Goal: Information Seeking & Learning: Check status

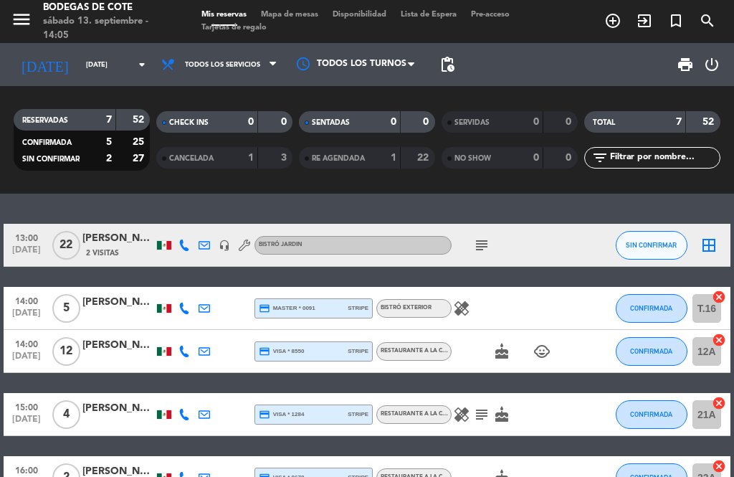
click at [484, 250] on icon "subject" at bounding box center [481, 245] width 17 height 17
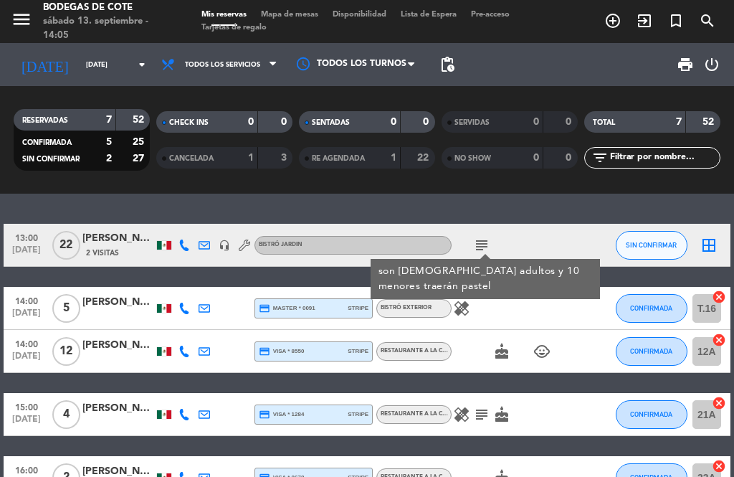
scroll to position [21, 0]
click at [535, 196] on div "13:00 [DATE] [PERSON_NAME] 2 Visitas headset_mic BISTRÓ JARDIN subject son [DEM…" at bounding box center [367, 335] width 734 height 283
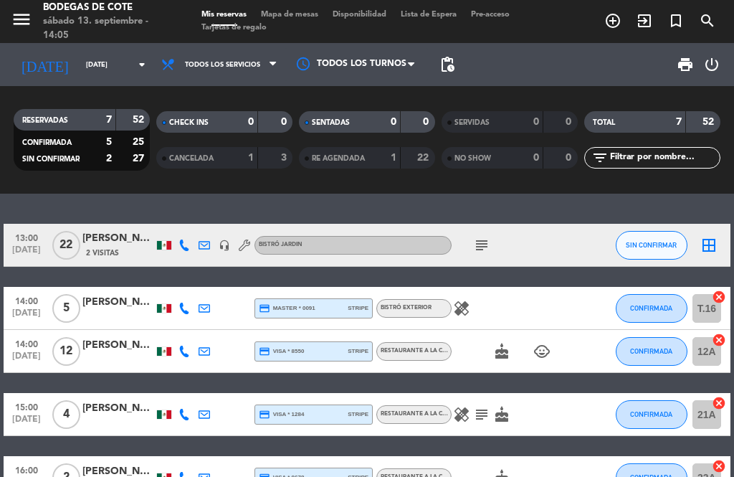
scroll to position [28, 0]
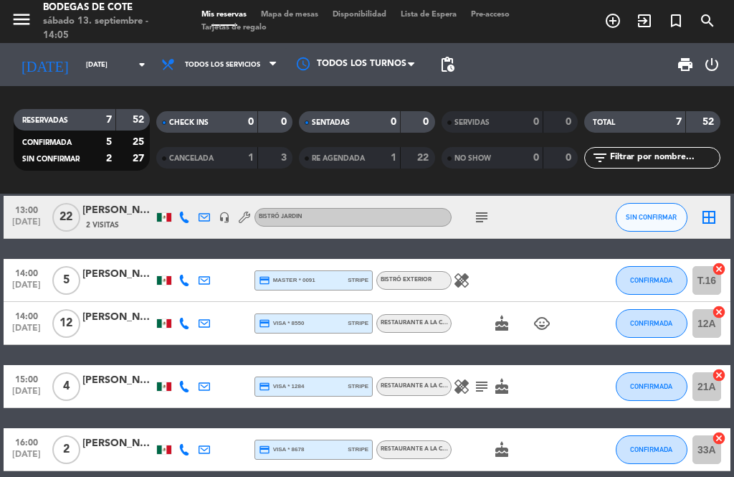
click at [479, 259] on div "healing" at bounding box center [512, 280] width 120 height 42
click at [470, 259] on div "healing" at bounding box center [512, 280] width 120 height 42
click at [468, 272] on icon "healing" at bounding box center [461, 280] width 17 height 17
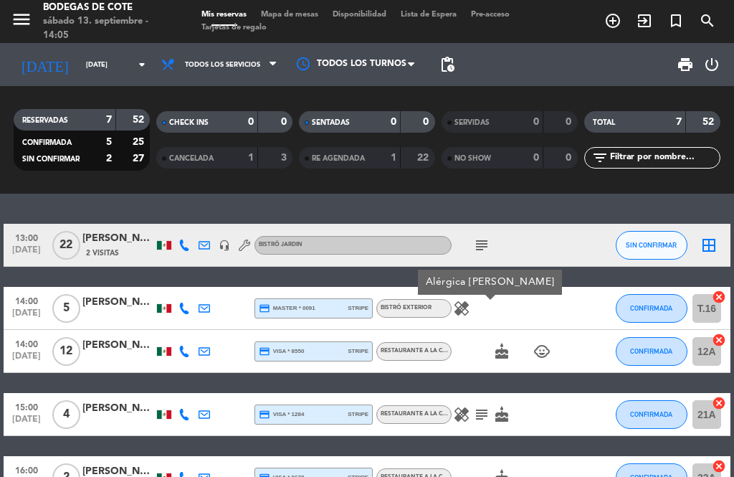
scroll to position [0, 0]
click at [75, 297] on span "5" at bounding box center [66, 308] width 28 height 29
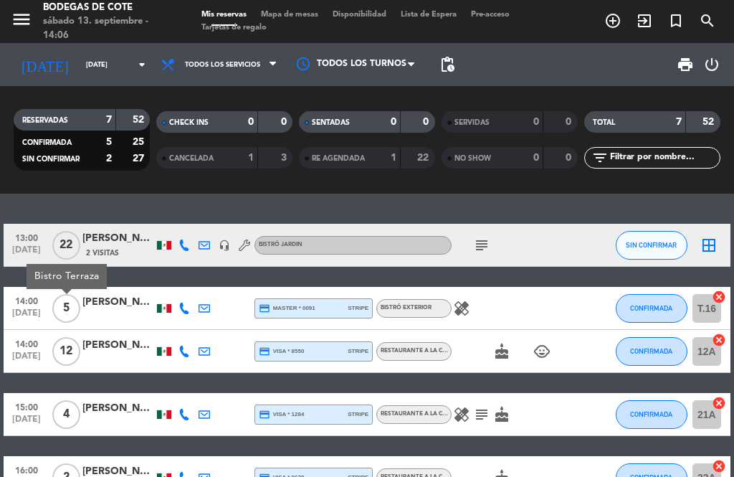
click at [444, 236] on div "BISTRÓ JARDIN" at bounding box center [353, 245] width 197 height 19
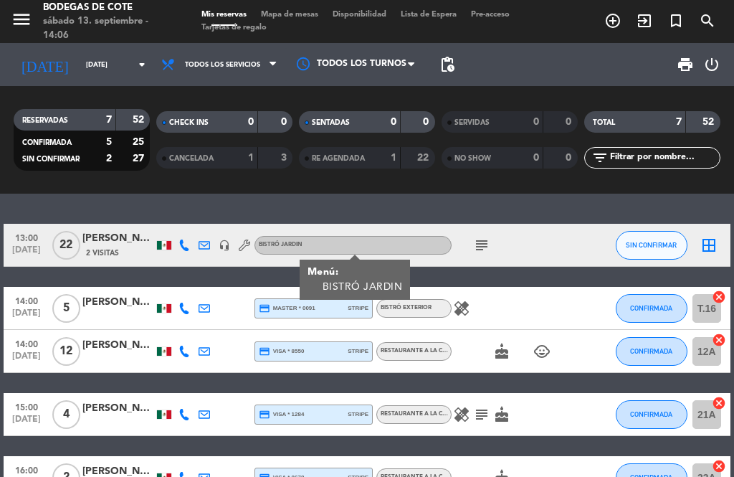
click at [467, 224] on div "subject" at bounding box center [512, 245] width 120 height 42
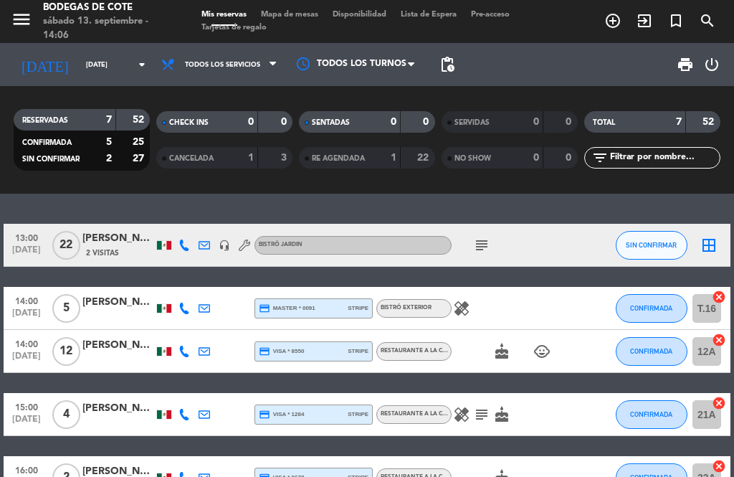
click at [488, 237] on icon "subject" at bounding box center [481, 245] width 17 height 17
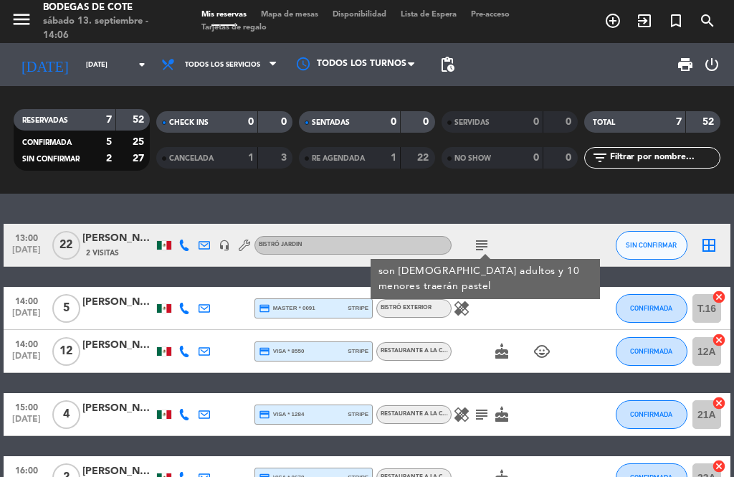
click at [489, 237] on icon "subject" at bounding box center [481, 245] width 17 height 17
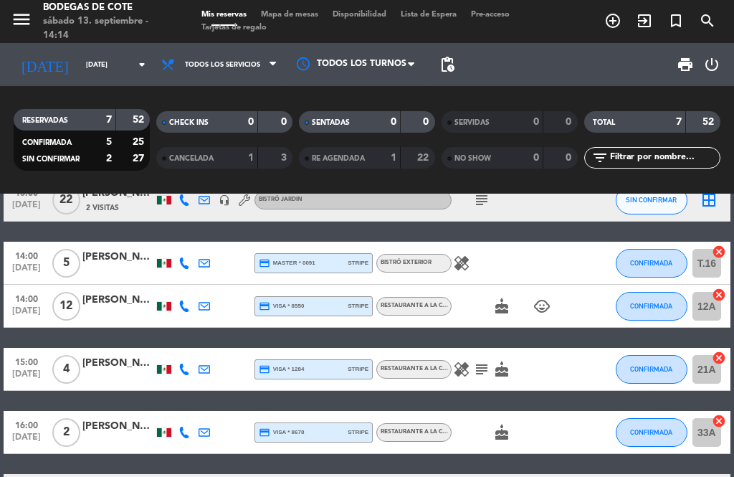
scroll to position [40, 0]
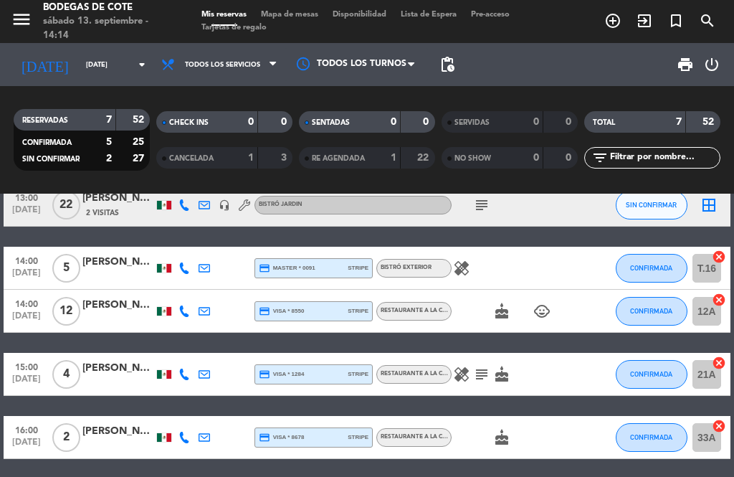
click at [105, 297] on div "[PERSON_NAME]" at bounding box center [118, 305] width 72 height 16
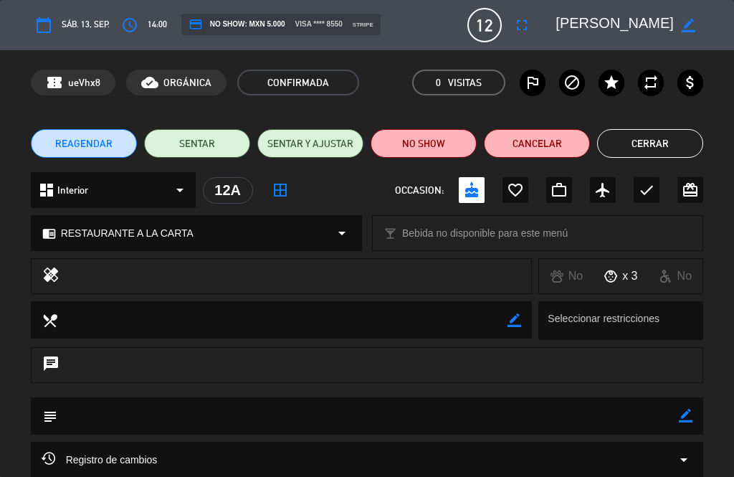
click at [662, 133] on button "Cerrar" at bounding box center [650, 143] width 106 height 29
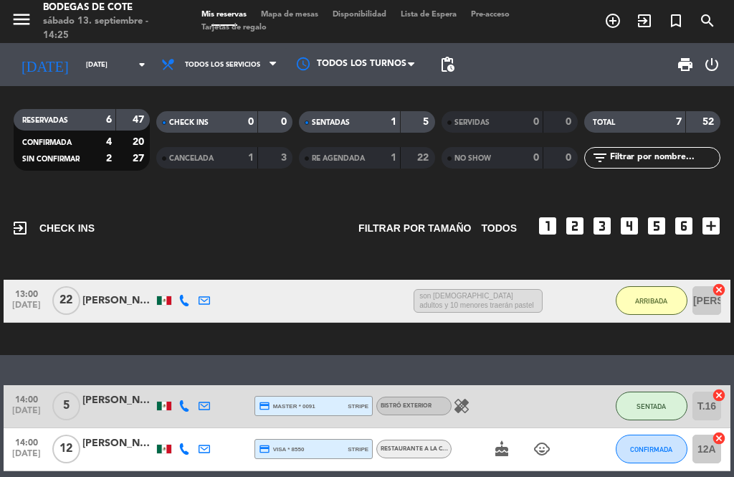
click at [87, 54] on input "[DATE]" at bounding box center [126, 65] width 94 height 22
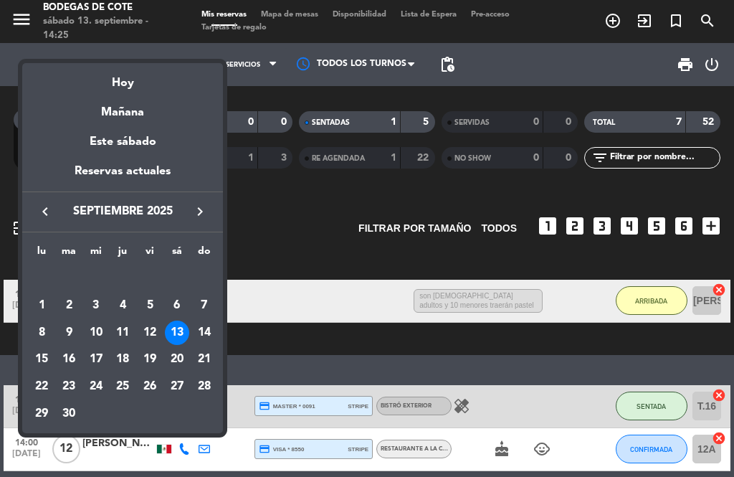
scroll to position [0, 0]
click at [203, 329] on div "14" at bounding box center [204, 333] width 24 height 24
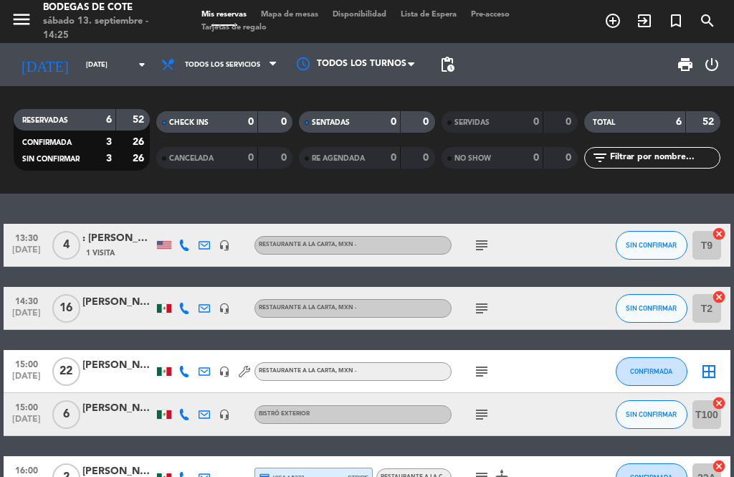
click at [484, 300] on icon "subject" at bounding box center [481, 308] width 17 height 17
click at [579, 287] on div at bounding box center [591, 308] width 39 height 42
click at [478, 363] on icon "subject" at bounding box center [481, 371] width 17 height 17
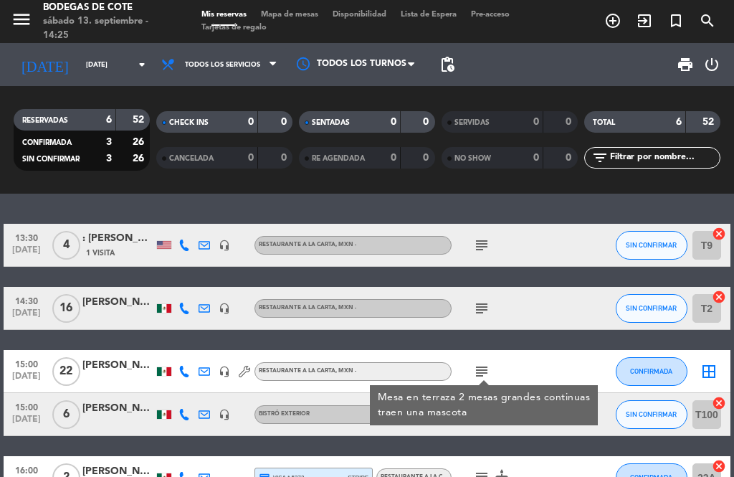
click at [572, 350] on div at bounding box center [591, 371] width 39 height 42
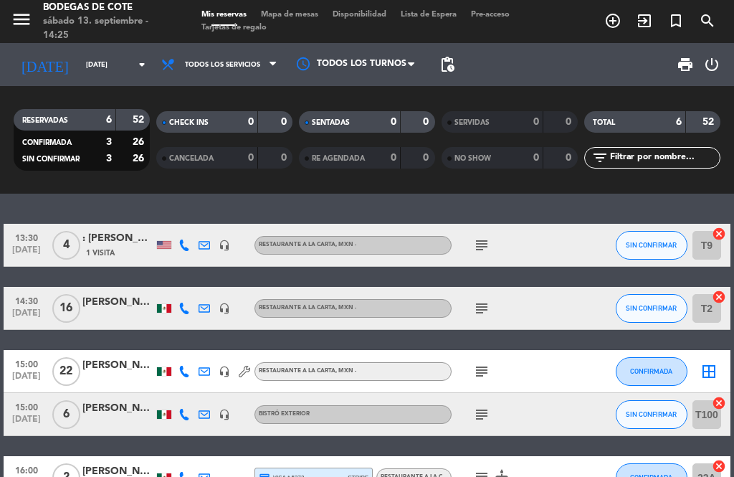
click at [113, 357] on div "[PERSON_NAME]" at bounding box center [118, 365] width 72 height 16
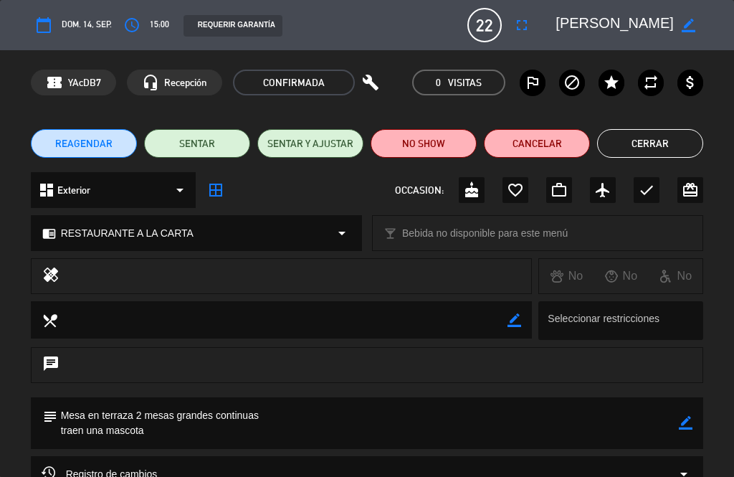
scroll to position [6, 0]
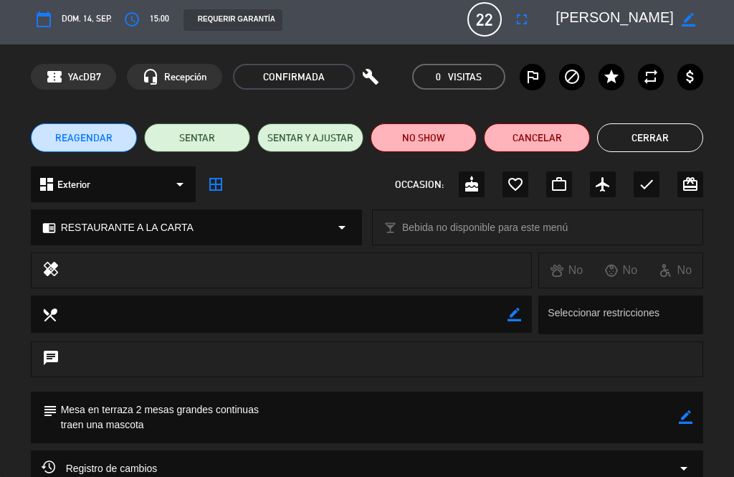
click at [661, 137] on button "Cerrar" at bounding box center [650, 137] width 106 height 29
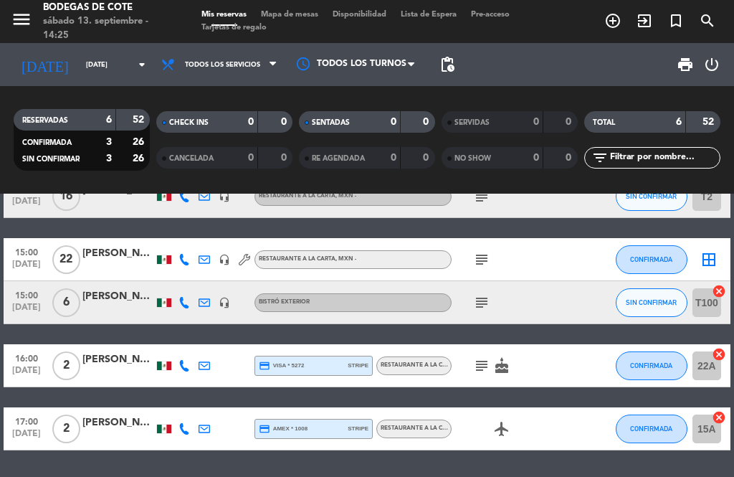
scroll to position [111, 0]
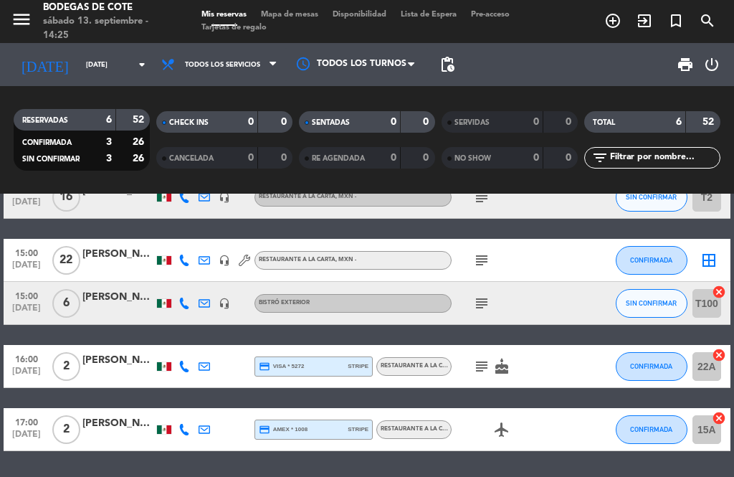
click at [98, 259] on div "[PERSON_NAME]" at bounding box center [118, 254] width 72 height 16
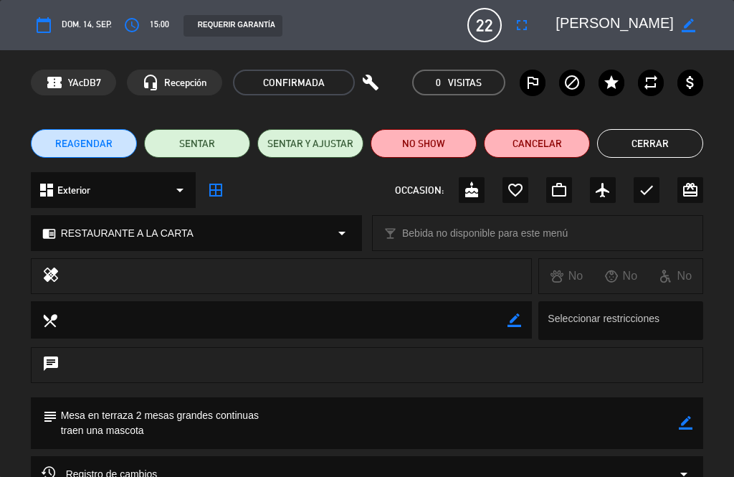
scroll to position [0, 0]
click at [658, 142] on button "Cerrar" at bounding box center [650, 143] width 106 height 29
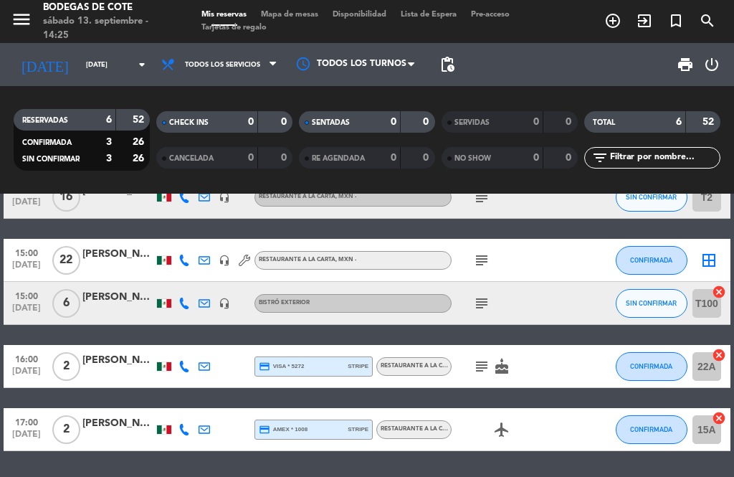
click at [78, 262] on span "22" at bounding box center [66, 260] width 28 height 29
click at [141, 260] on div "[PERSON_NAME]" at bounding box center [118, 254] width 72 height 16
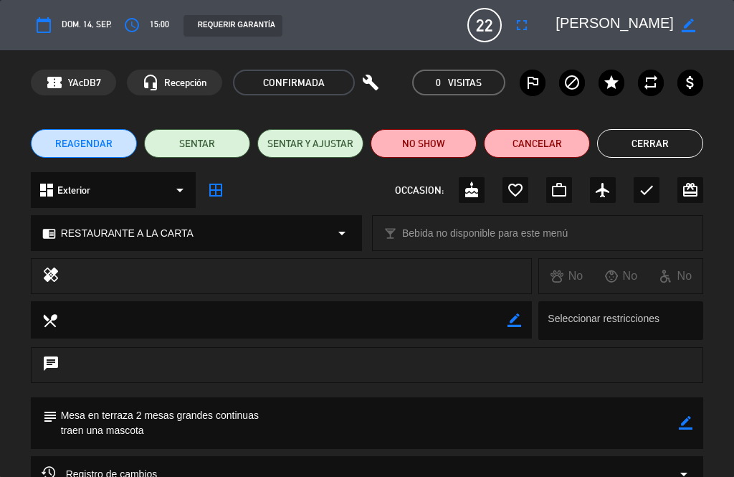
click at [657, 138] on button "Cerrar" at bounding box center [650, 143] width 106 height 29
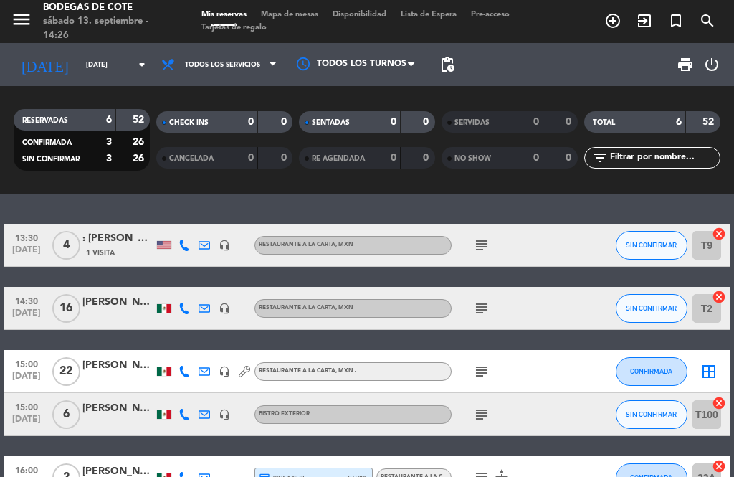
click at [122, 67] on input "[DATE]" at bounding box center [126, 65] width 94 height 22
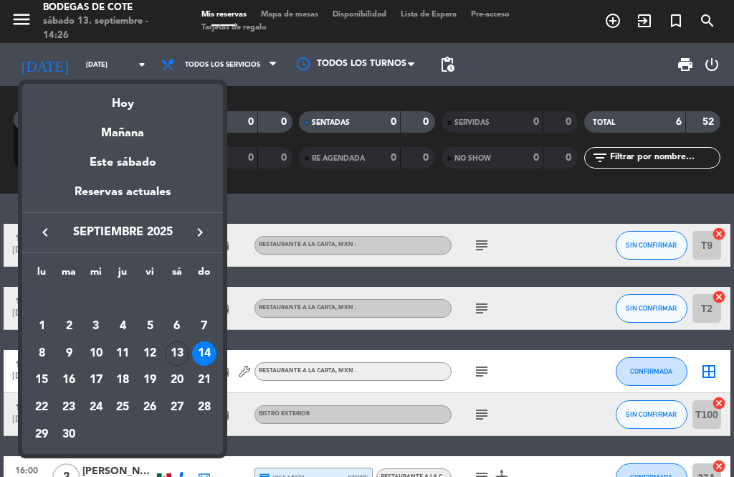
click at [141, 98] on div "Hoy" at bounding box center [122, 98] width 201 height 29
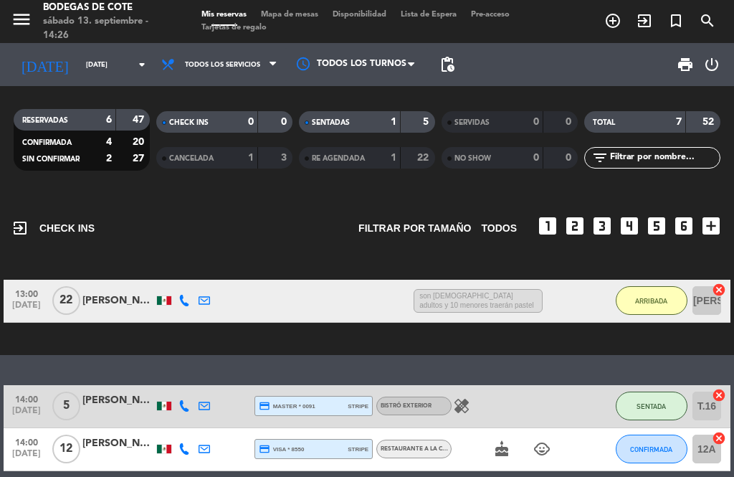
scroll to position [1, 0]
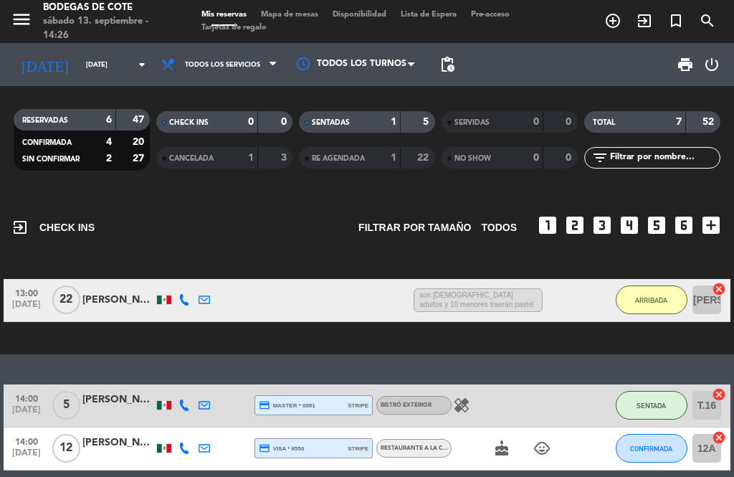
click at [92, 300] on div "[PERSON_NAME]" at bounding box center [118, 300] width 72 height 16
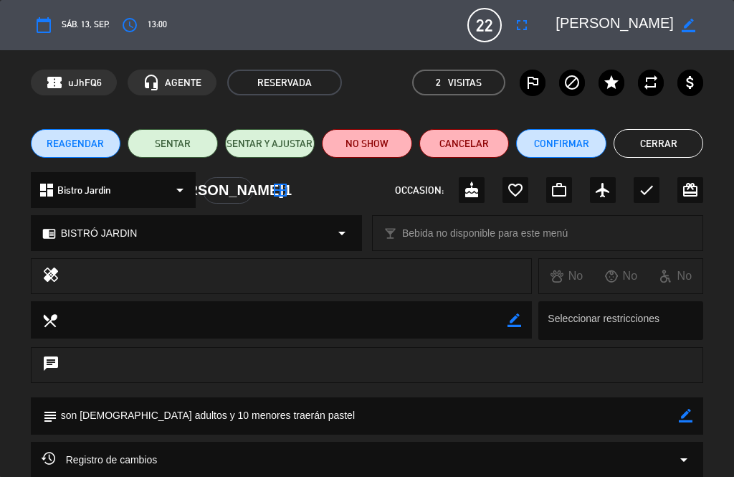
click at [667, 146] on button "Cerrar" at bounding box center [659, 143] width 90 height 29
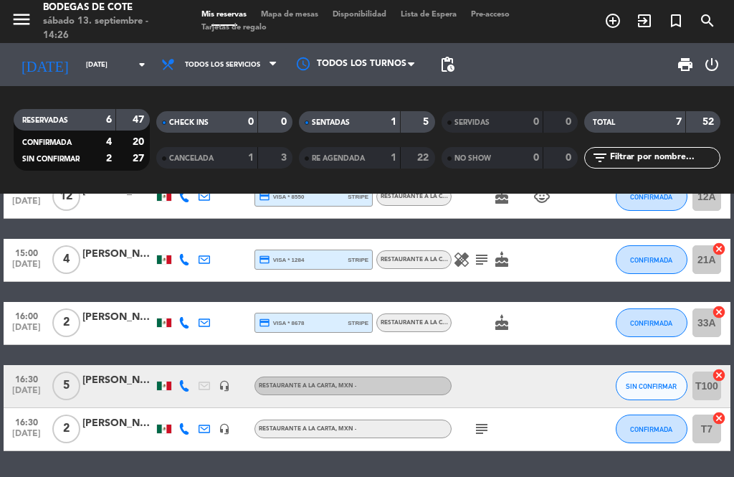
scroll to position [252, 0]
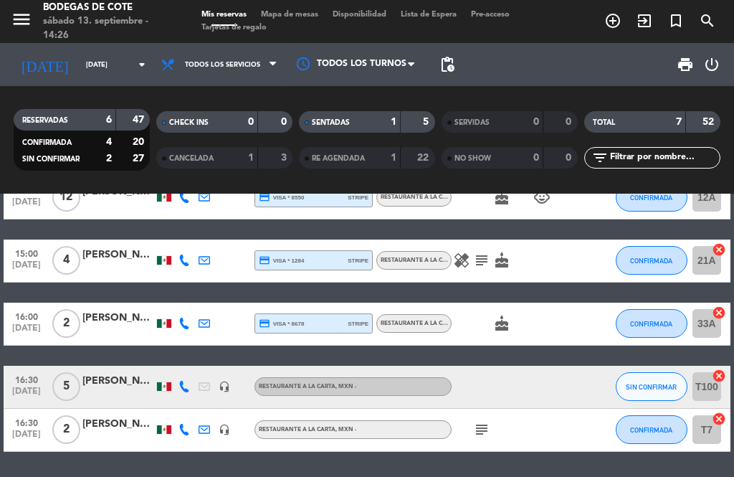
click at [34, 66] on icon "[DATE]" at bounding box center [45, 64] width 68 height 29
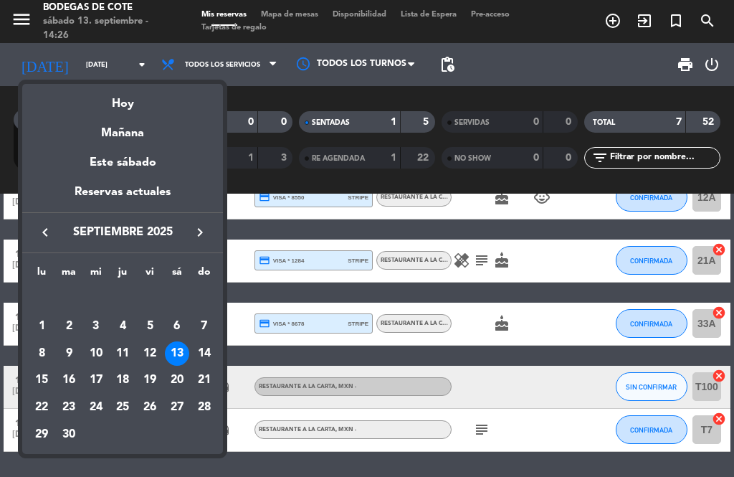
click at [204, 354] on div "14" at bounding box center [204, 353] width 24 height 24
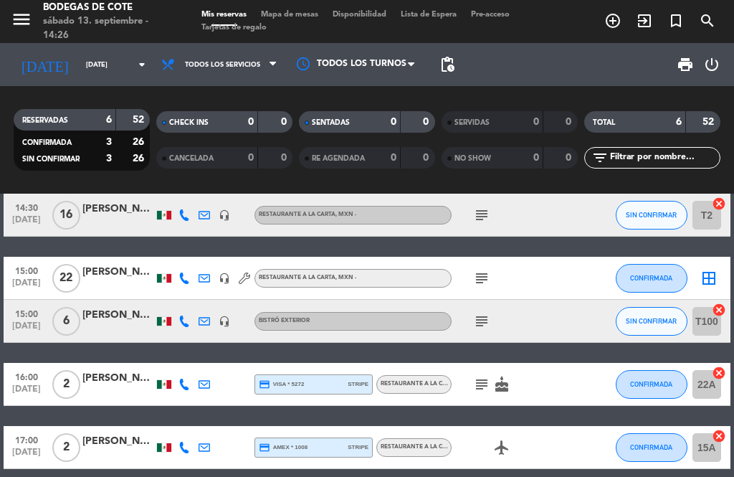
scroll to position [77, 0]
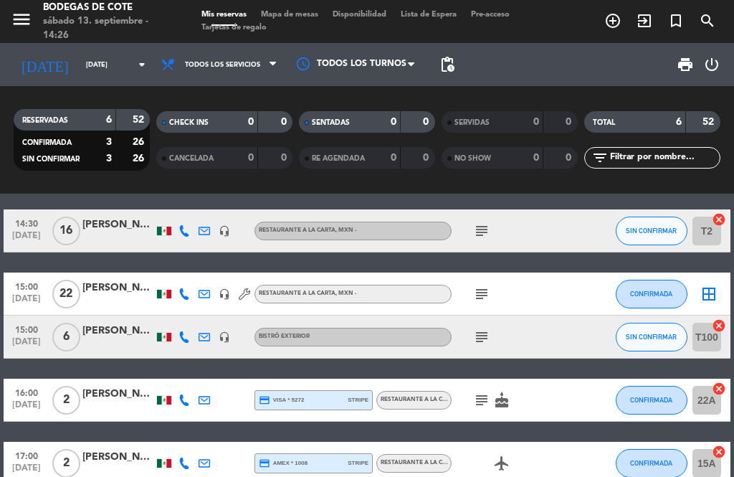
click at [483, 298] on icon "subject" at bounding box center [481, 293] width 17 height 17
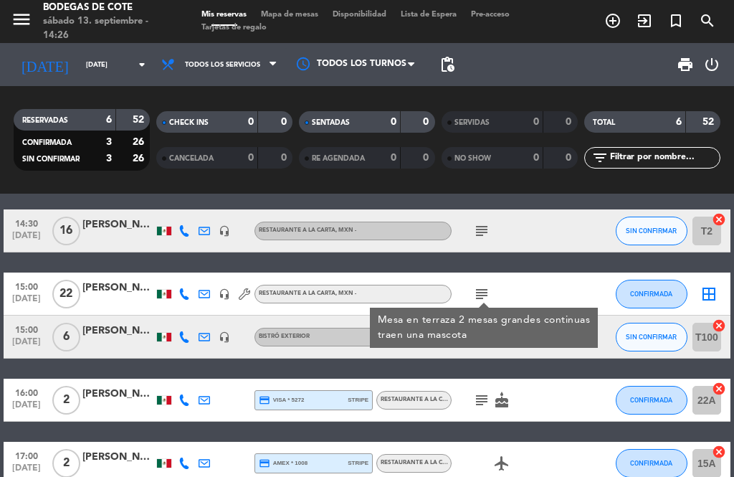
click at [564, 286] on div "subject Mesa en terraza 2 mesas grandes continuas traen una mascota" at bounding box center [512, 294] width 120 height 42
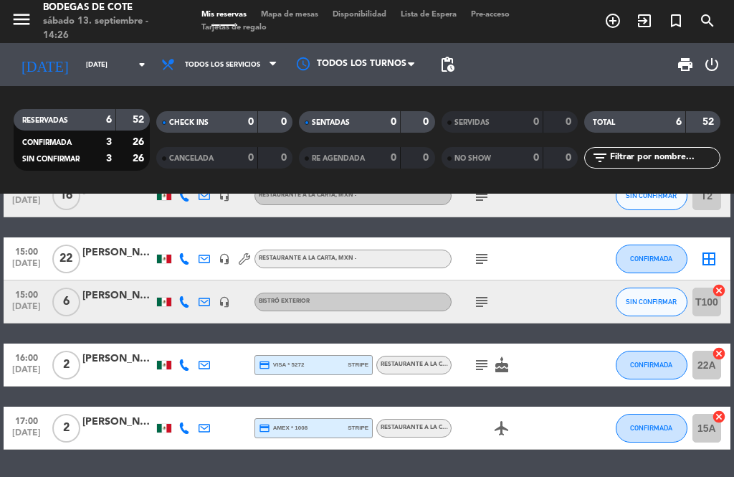
scroll to position [111, 0]
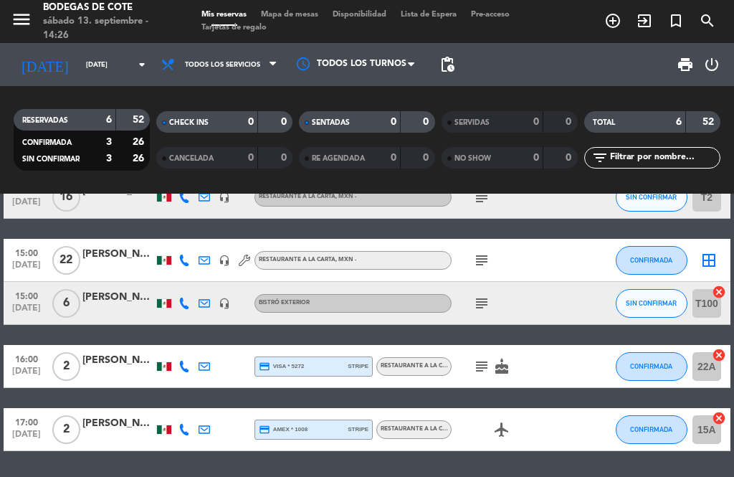
click at [482, 364] on icon "subject" at bounding box center [481, 366] width 17 height 17
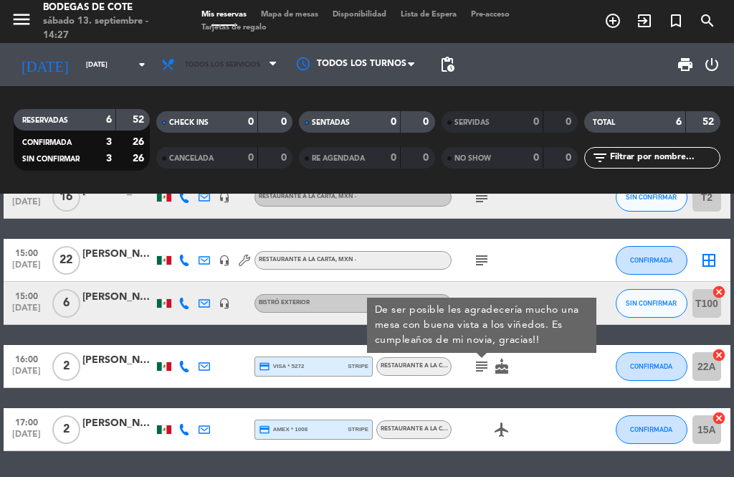
click at [161, 63] on icon at bounding box center [171, 64] width 21 height 14
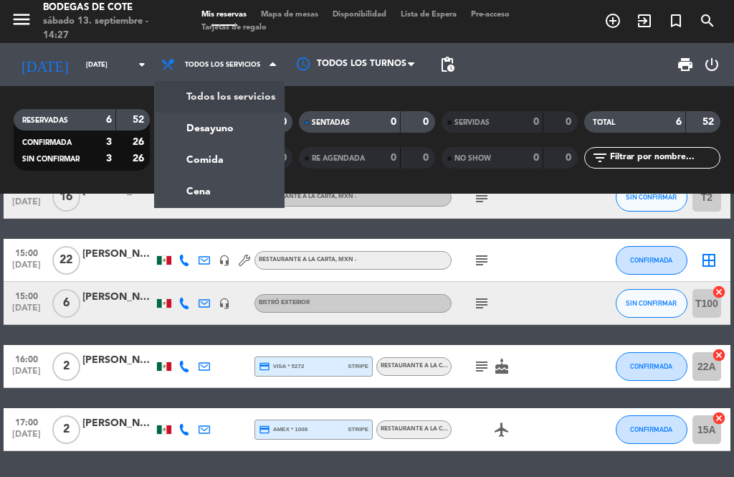
click at [115, 55] on input "[DATE]" at bounding box center [126, 65] width 94 height 22
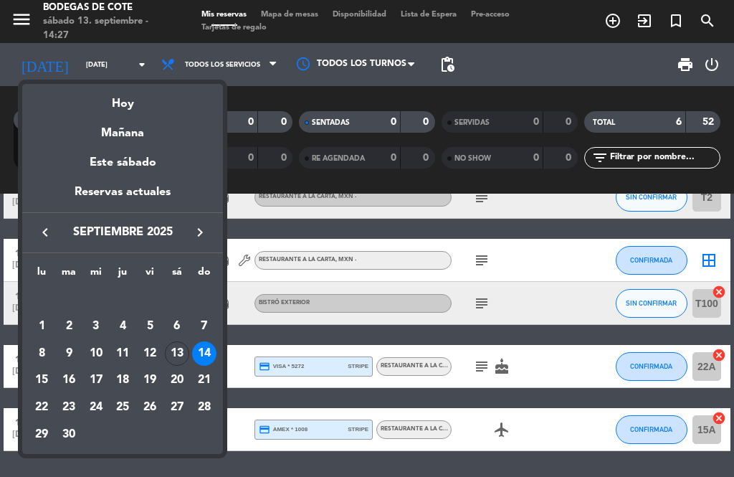
click at [142, 101] on div "Hoy" at bounding box center [122, 98] width 201 height 29
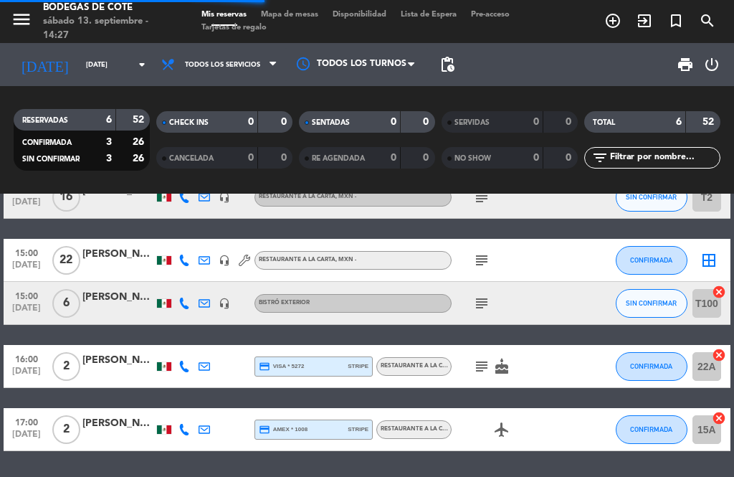
click at [114, 71] on input "[DATE]" at bounding box center [126, 65] width 94 height 22
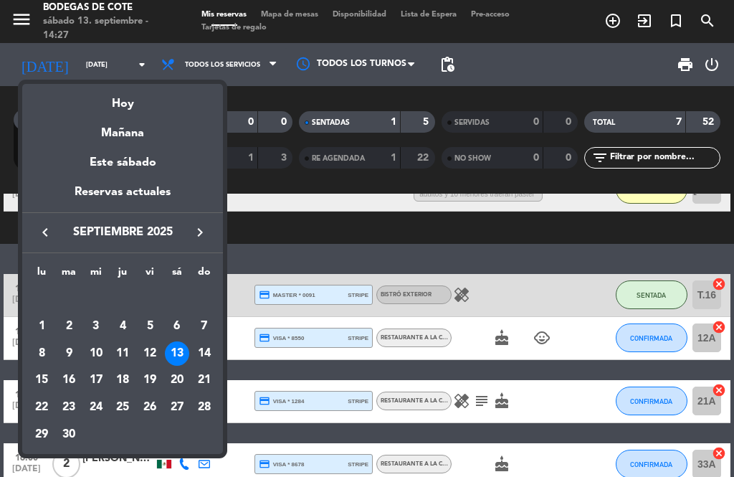
click at [169, 130] on div "Mañana" at bounding box center [122, 127] width 201 height 29
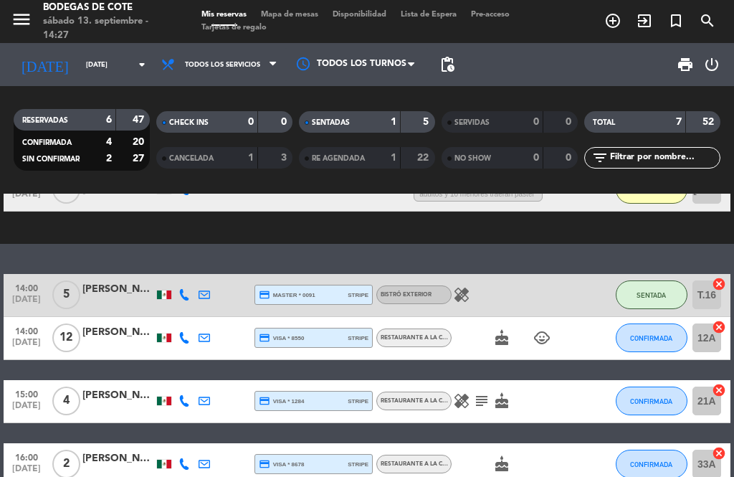
type input "[DATE]"
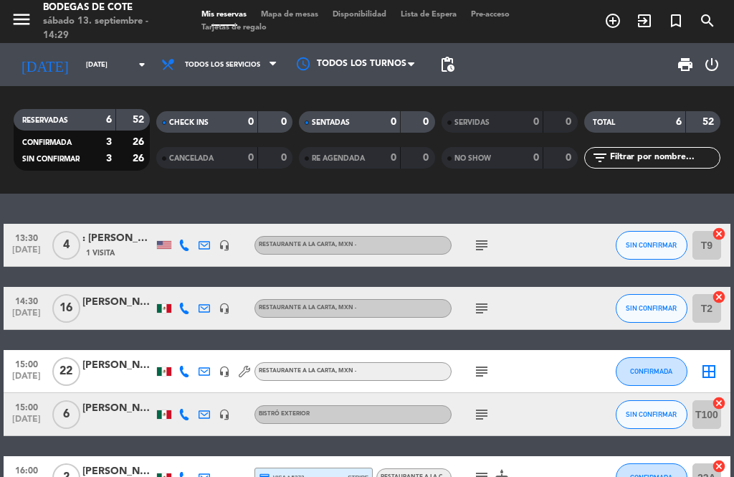
scroll to position [0, 0]
click at [485, 300] on icon "subject" at bounding box center [481, 308] width 17 height 17
click at [475, 376] on icon "subject" at bounding box center [481, 371] width 17 height 17
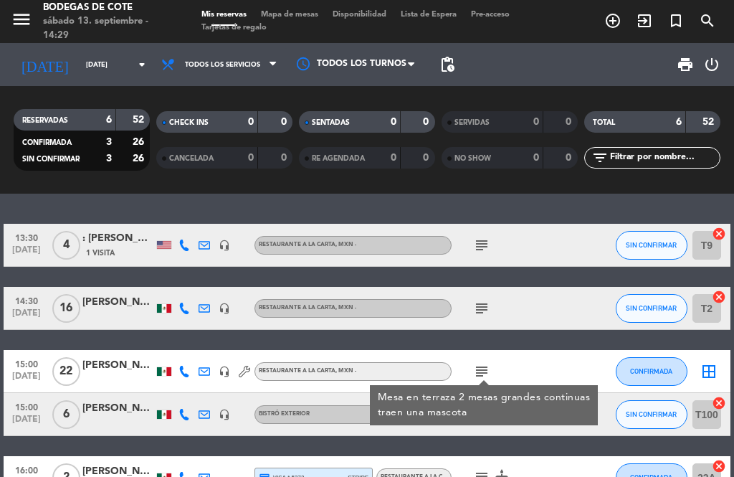
click at [118, 70] on input "[DATE]" at bounding box center [126, 65] width 94 height 22
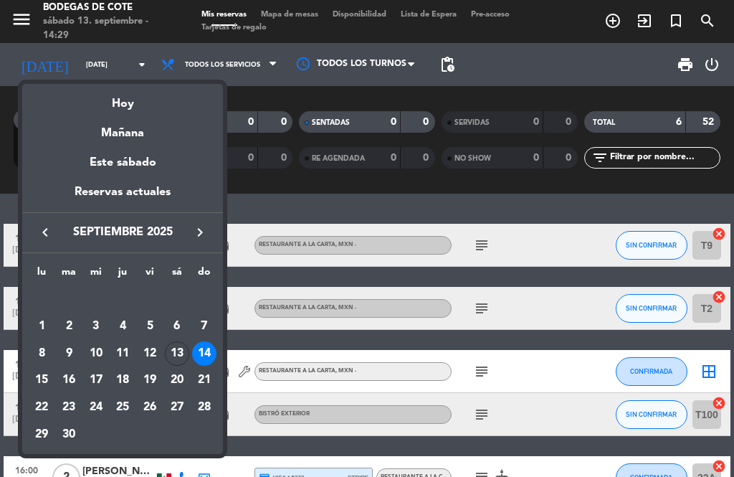
click at [203, 234] on icon "keyboard_arrow_right" at bounding box center [199, 232] width 17 height 17
click at [49, 224] on icon "keyboard_arrow_left" at bounding box center [45, 232] width 17 height 17
click at [39, 376] on div "15" at bounding box center [41, 380] width 24 height 24
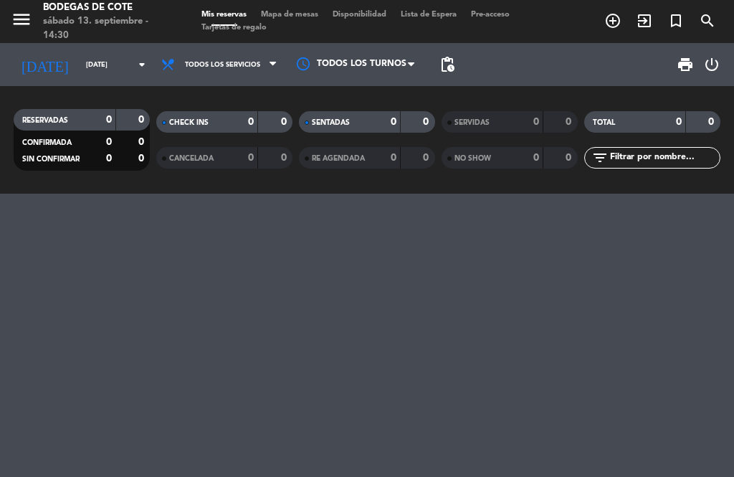
click at [105, 76] on input "[DATE]" at bounding box center [126, 65] width 94 height 22
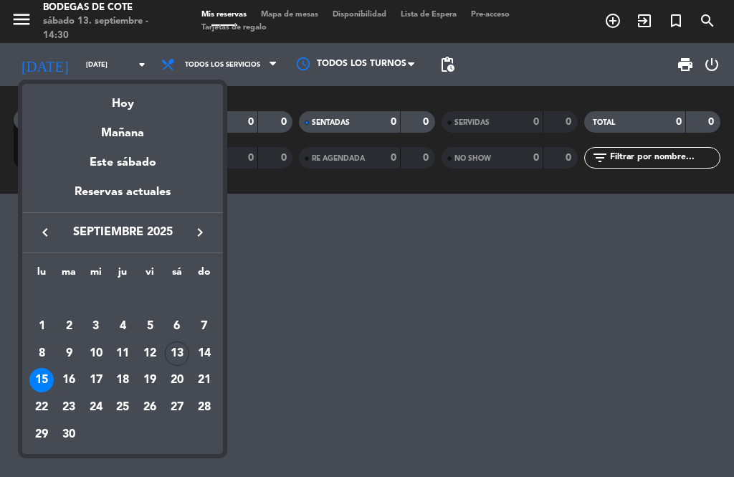
click at [61, 376] on div "16" at bounding box center [69, 380] width 24 height 24
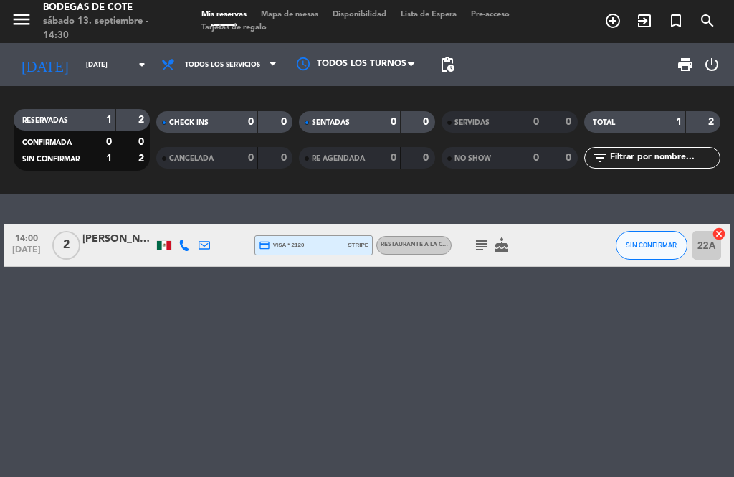
click at [481, 225] on div "subject cake" at bounding box center [512, 245] width 120 height 42
click at [470, 241] on div "subject cake" at bounding box center [512, 245] width 120 height 42
click at [473, 248] on icon "subject" at bounding box center [481, 245] width 17 height 17
click at [510, 237] on icon "cake" at bounding box center [501, 245] width 17 height 17
click at [467, 246] on div "subject cake CUMPLEAÑOS" at bounding box center [512, 245] width 120 height 42
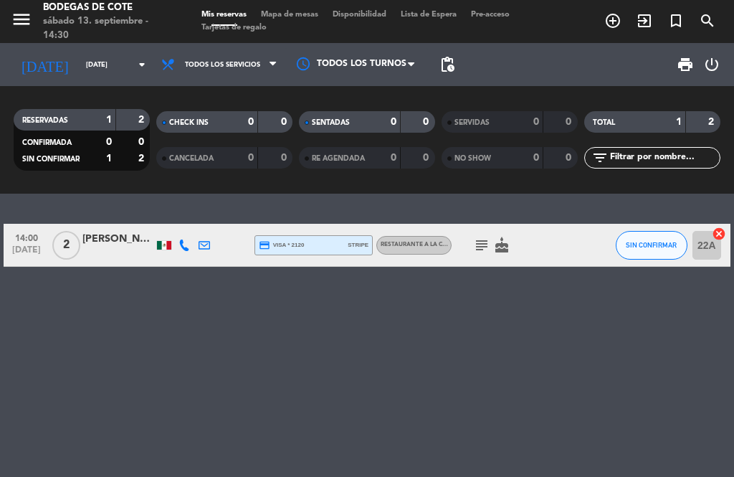
click at [89, 68] on input "[DATE]" at bounding box center [126, 65] width 94 height 22
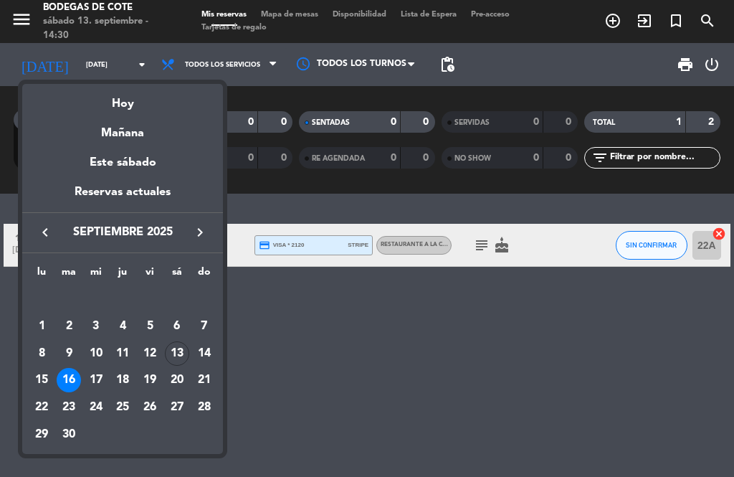
click at [91, 397] on div "24" at bounding box center [96, 407] width 24 height 24
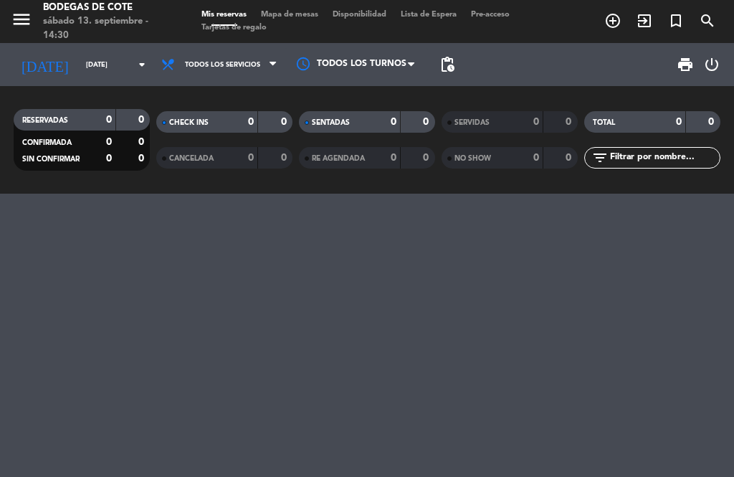
click at [97, 67] on input "[DATE]" at bounding box center [126, 65] width 94 height 22
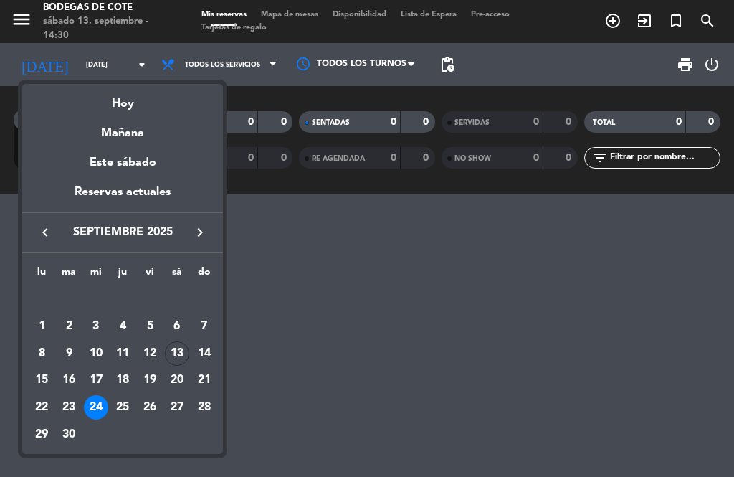
click at [92, 371] on div "17" at bounding box center [96, 380] width 24 height 24
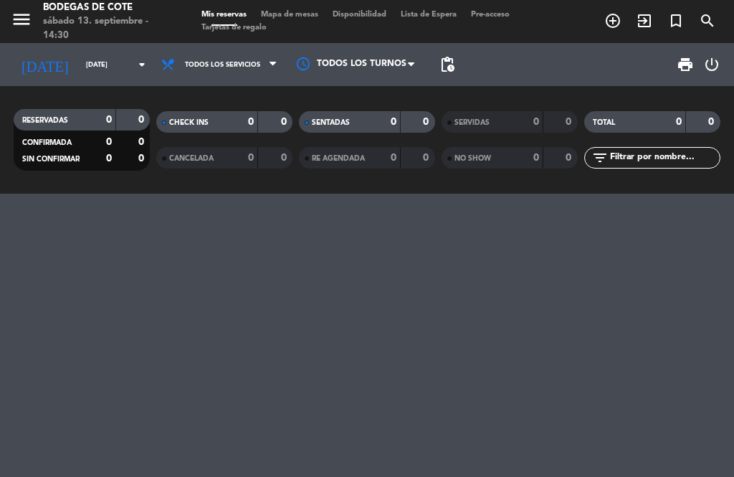
click at [100, 55] on input "[DATE]" at bounding box center [126, 65] width 94 height 22
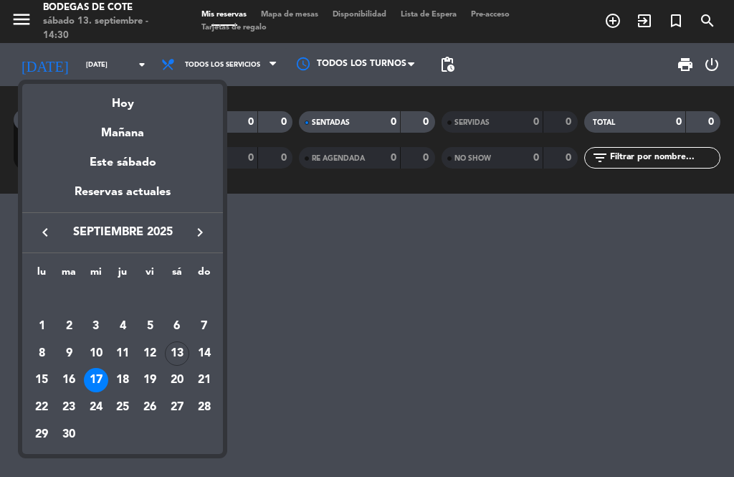
click at [128, 376] on div "18" at bounding box center [122, 380] width 24 height 24
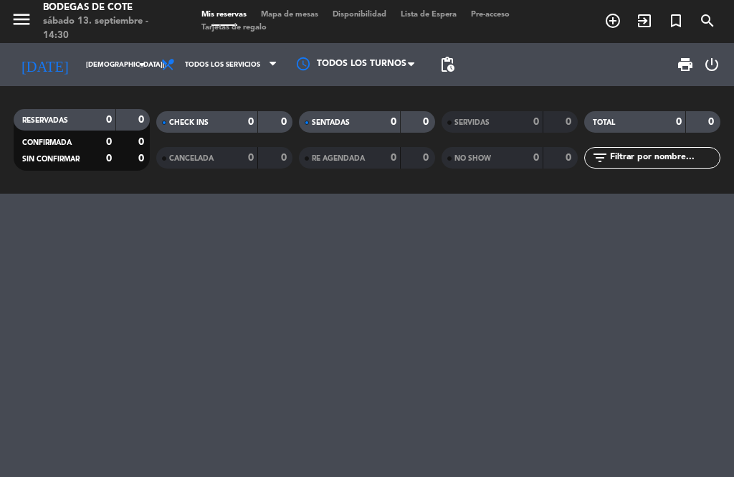
click at [105, 70] on input "[DEMOGRAPHIC_DATA][DATE]" at bounding box center [126, 65] width 94 height 22
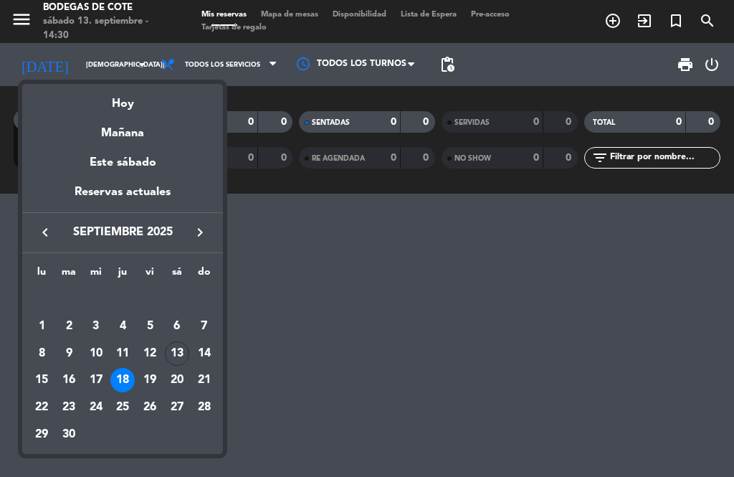
click at [156, 378] on div "19" at bounding box center [150, 380] width 24 height 24
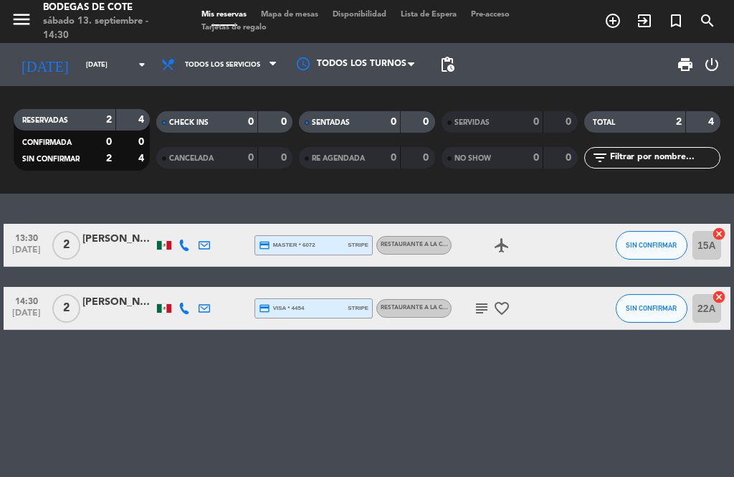
click at [79, 60] on input "[DATE]" at bounding box center [126, 65] width 94 height 22
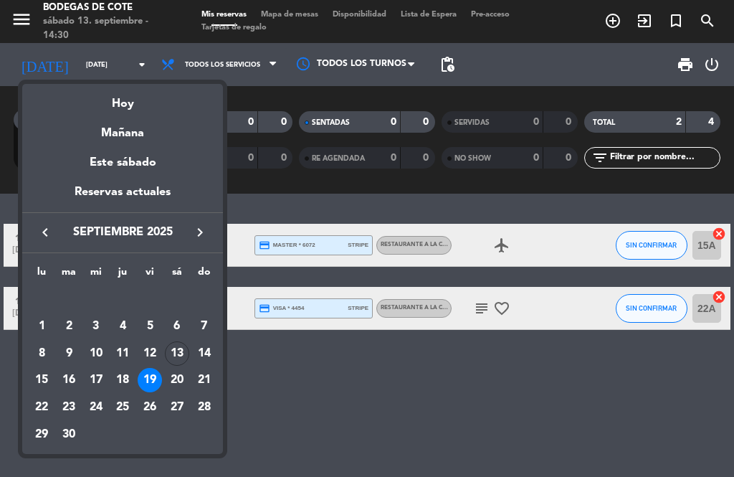
click at [168, 394] on td "27" at bounding box center [177, 407] width 27 height 27
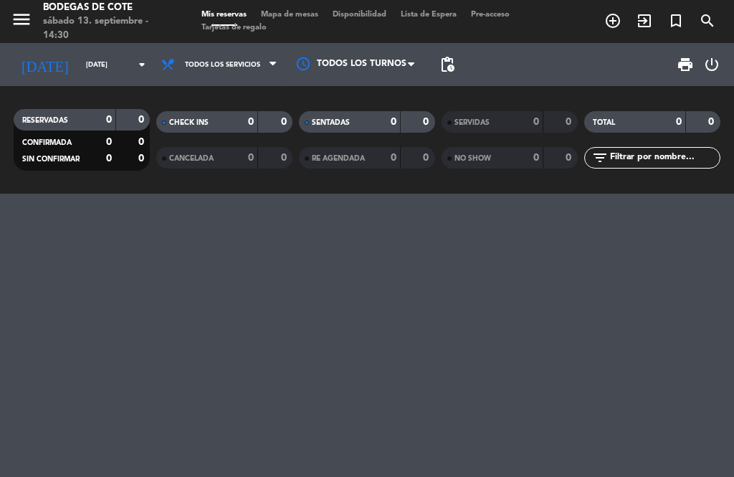
click at [83, 70] on input "[DATE]" at bounding box center [126, 65] width 94 height 22
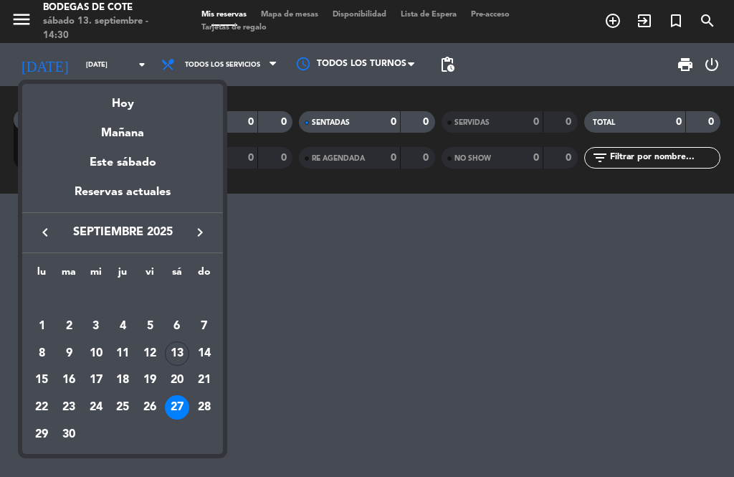
click at [202, 404] on div "28" at bounding box center [204, 407] width 24 height 24
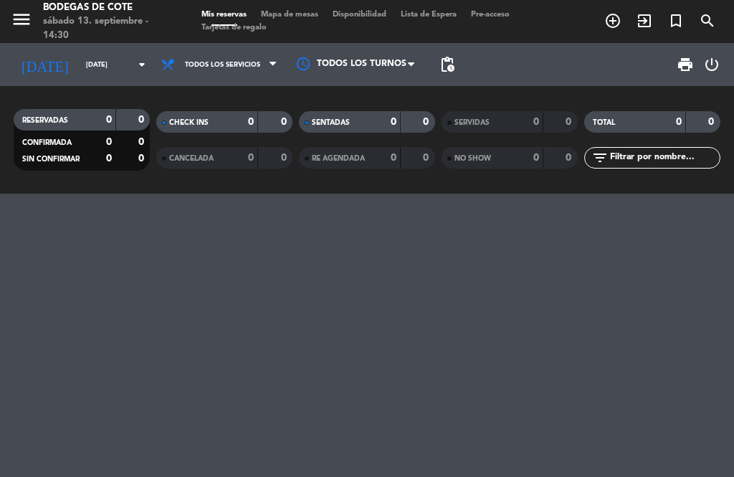
click at [85, 69] on input "[DATE]" at bounding box center [126, 65] width 94 height 22
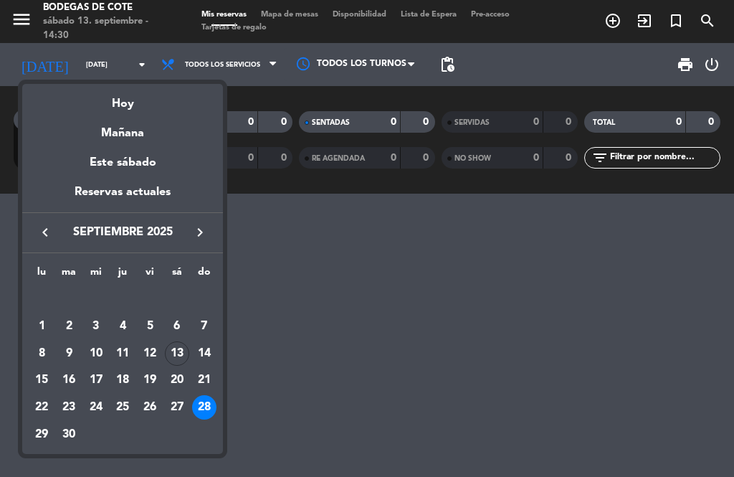
click at [170, 354] on div "13" at bounding box center [177, 353] width 24 height 24
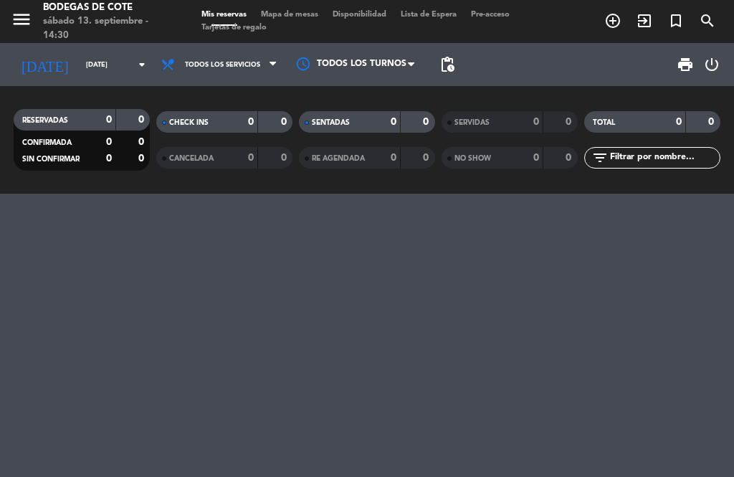
type input "[DATE]"
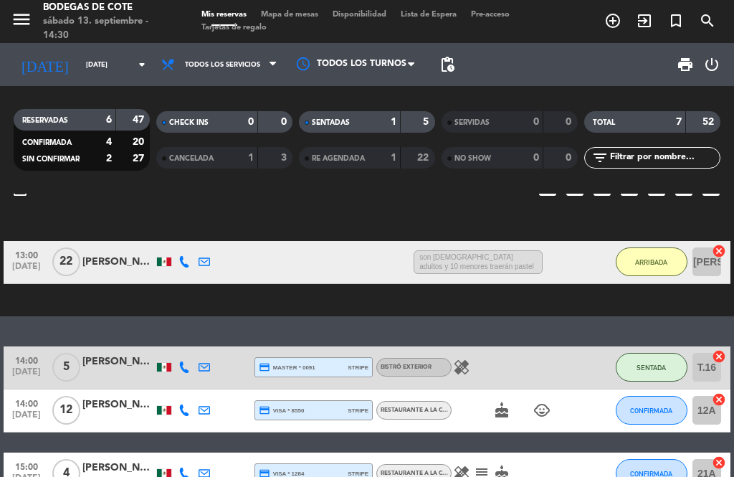
scroll to position [42, 0]
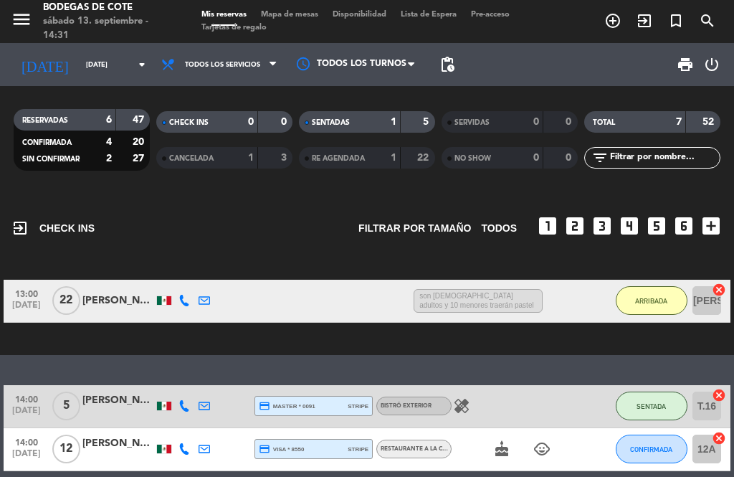
click at [79, 75] on input "[DATE]" at bounding box center [126, 65] width 94 height 22
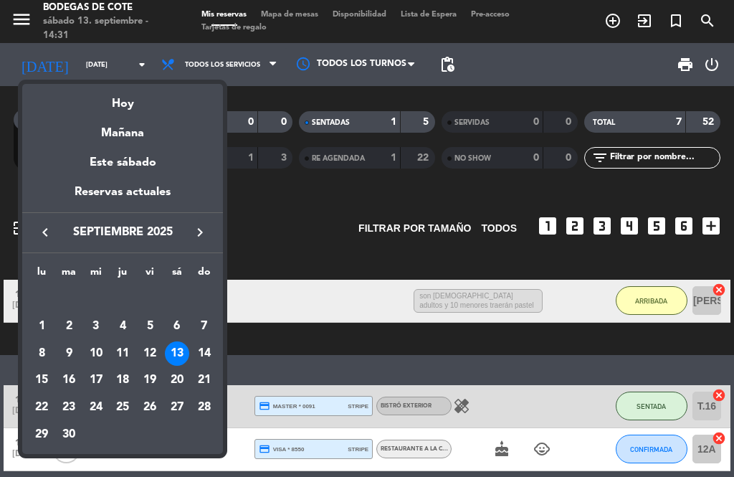
click at [60, 129] on div "Mañana" at bounding box center [122, 127] width 201 height 29
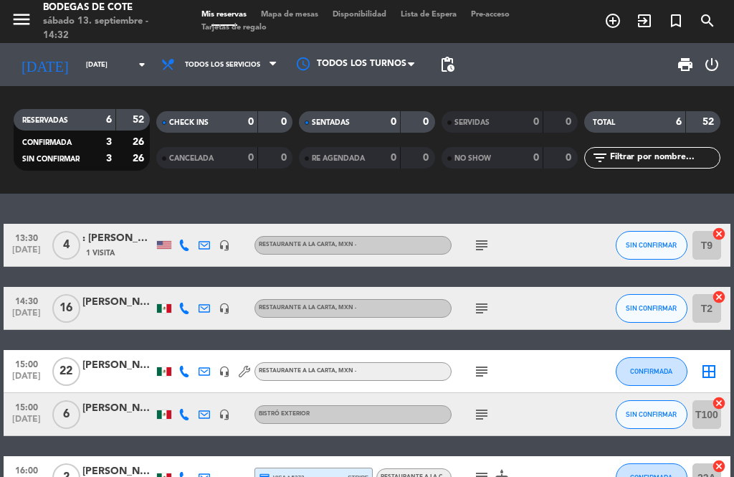
scroll to position [0, 0]
click at [108, 60] on input "[DATE]" at bounding box center [126, 65] width 94 height 22
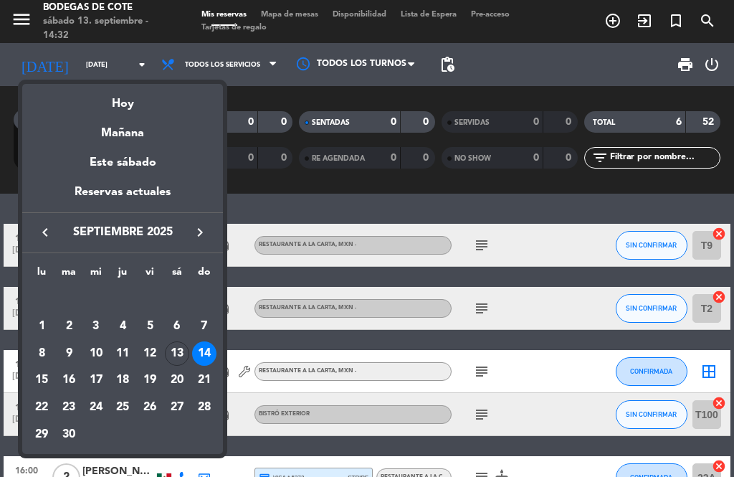
click at [91, 112] on div "Hoy" at bounding box center [122, 98] width 201 height 29
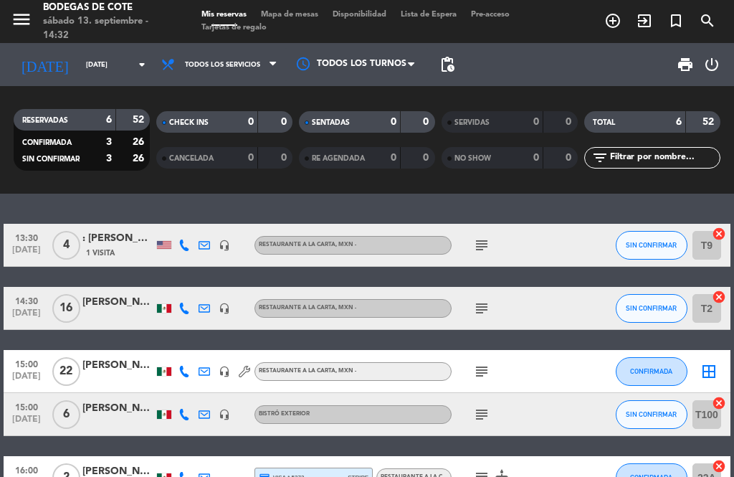
type input "[DATE]"
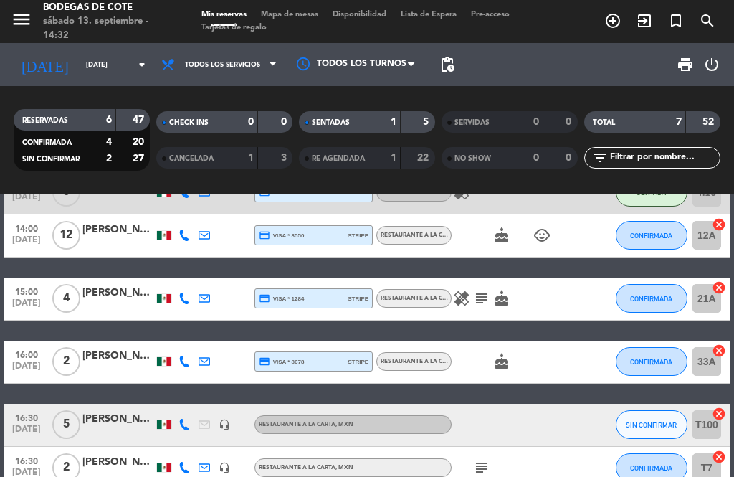
scroll to position [218, 0]
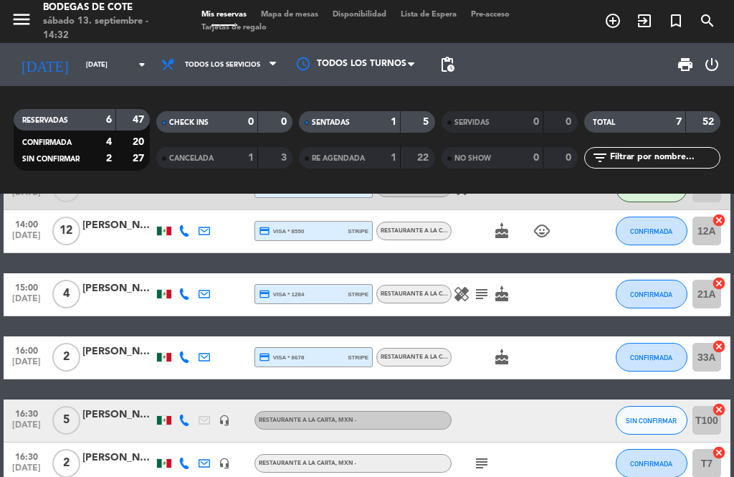
click at [75, 226] on span "12" at bounding box center [66, 231] width 28 height 29
click at [66, 232] on span "12" at bounding box center [66, 231] width 28 height 29
click at [506, 238] on icon "cake" at bounding box center [501, 230] width 17 height 17
click at [494, 238] on icon "cake" at bounding box center [501, 230] width 17 height 17
click at [544, 232] on icon "child_care" at bounding box center [542, 230] width 17 height 17
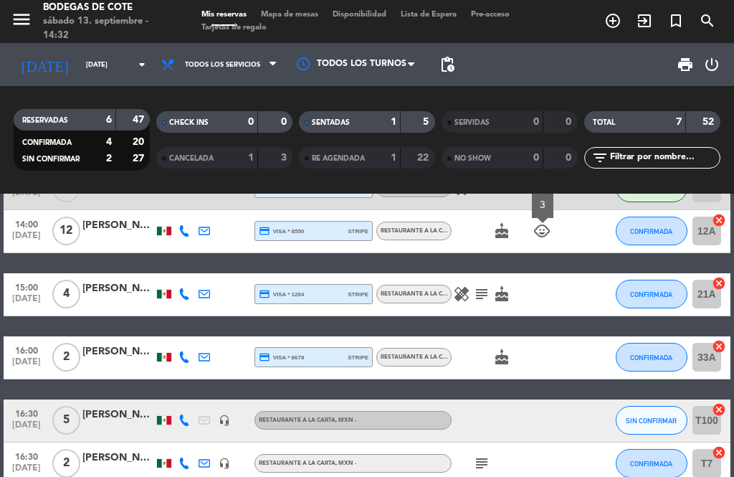
click at [562, 281] on div "healing subject cake" at bounding box center [512, 294] width 120 height 42
click at [473, 300] on icon "subject" at bounding box center [481, 293] width 17 height 17
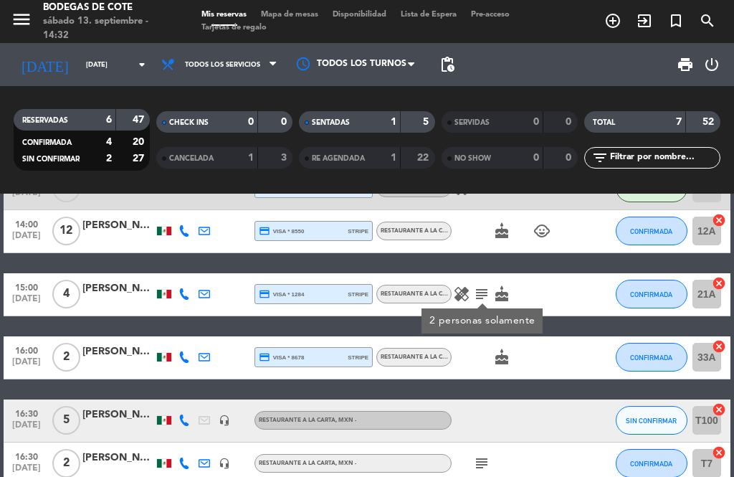
click at [553, 273] on div "healing subject 2 personas solamente cake" at bounding box center [512, 294] width 120 height 42
